Goal: Transaction & Acquisition: Purchase product/service

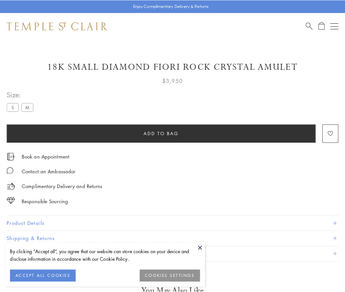
scroll to position [39, 0]
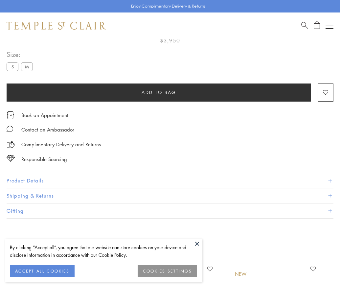
click at [159, 92] on span "Add to bag" at bounding box center [159, 92] width 35 height 7
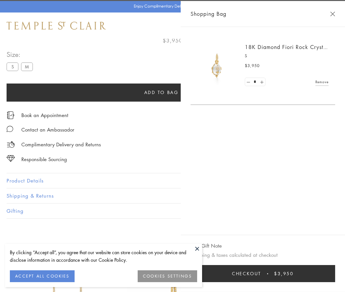
click at [331, 274] on button "Checkout $3,950" at bounding box center [263, 273] width 145 height 17
